Goal: Information Seeking & Learning: Learn about a topic

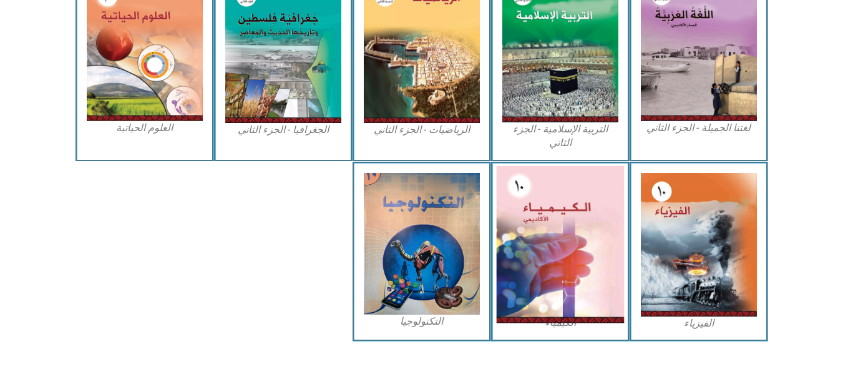
scroll to position [589, 0]
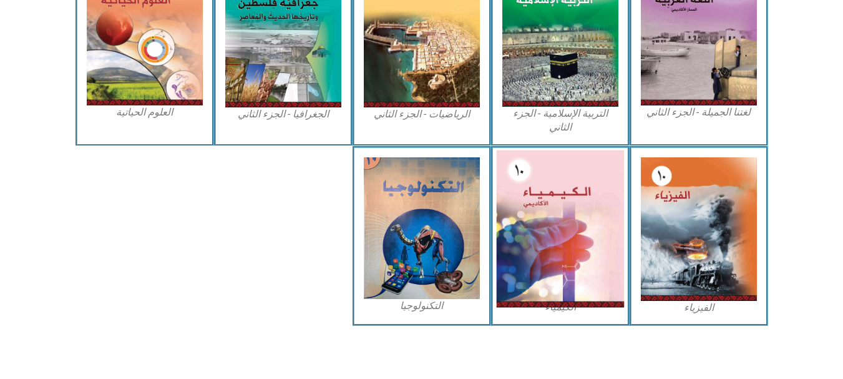
click at [572, 280] on img at bounding box center [560, 228] width 128 height 157
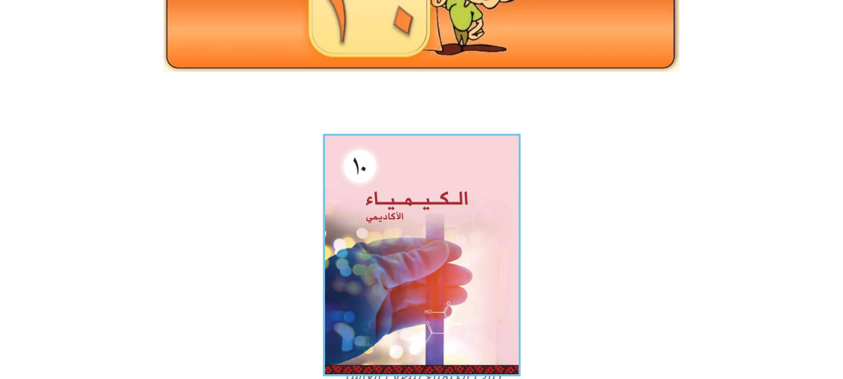
scroll to position [250, 0]
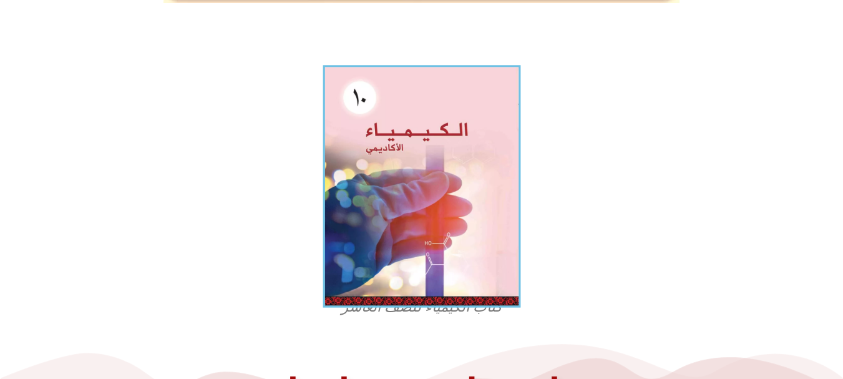
click at [424, 206] on img at bounding box center [422, 186] width 198 height 243
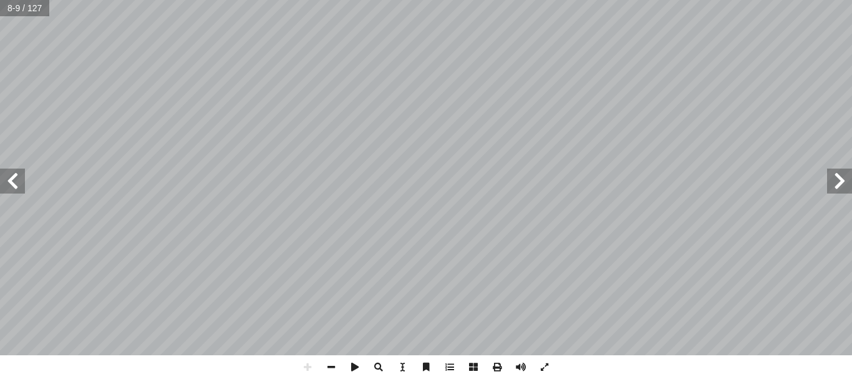
click at [746, 70] on html "الصفحة الرئيسية الصف الأول الصف الثاني الصف الثالث الصف الرابع الصف الخامس الصف…" at bounding box center [426, 35] width 852 height 70
click at [463, 0] on html "الصفحة الرئيسية الصف الأول الصف الثاني الصف الثالث الصف الرابع الصف الخامس الصف…" at bounding box center [426, 35] width 852 height 70
click at [306, 371] on span at bounding box center [308, 367] width 24 height 24
click at [332, 366] on span at bounding box center [332, 367] width 24 height 24
drag, startPoint x: 310, startPoint y: 368, endPoint x: 303, endPoint y: 368, distance: 6.9
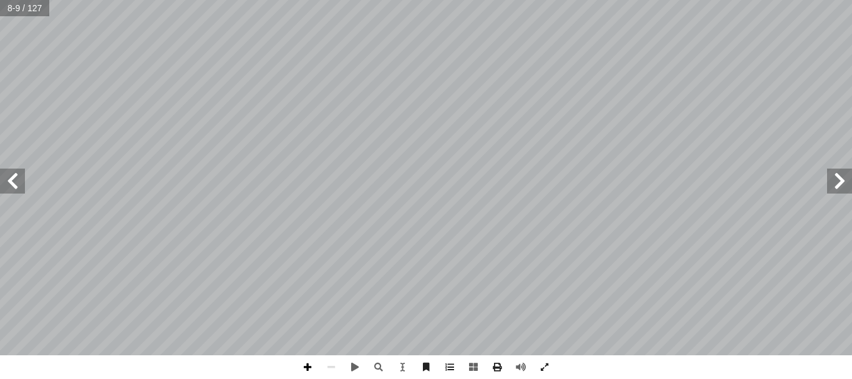
click at [303, 368] on span at bounding box center [308, 367] width 24 height 24
click at [303, 373] on span at bounding box center [308, 367] width 24 height 24
